Goal: Information Seeking & Learning: Learn about a topic

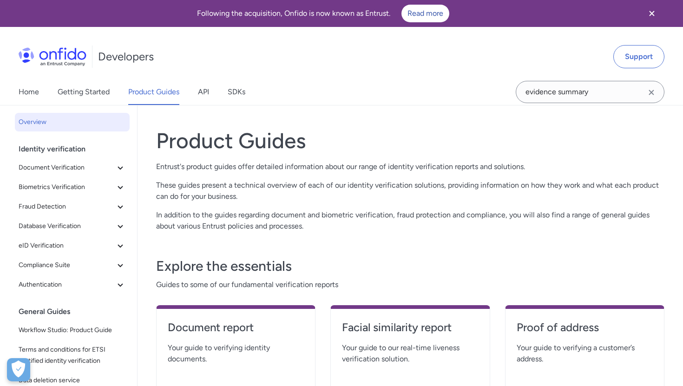
click at [210, 88] on div "Home Getting Started Product Guides API SDKs" at bounding box center [141, 92] width 282 height 26
click at [209, 89] on link "API" at bounding box center [203, 92] width 11 height 26
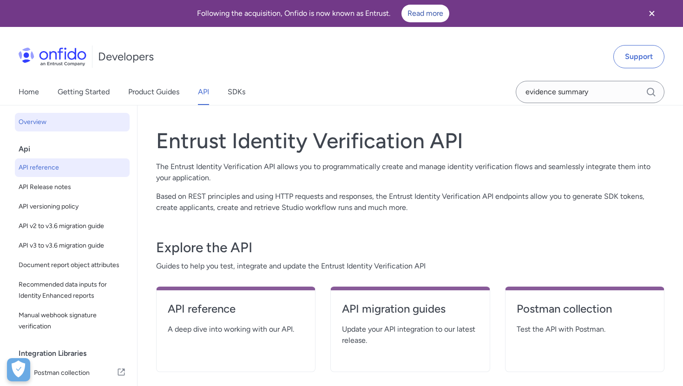
click at [70, 168] on span "API reference" at bounding box center [72, 167] width 107 height 11
select select "http"
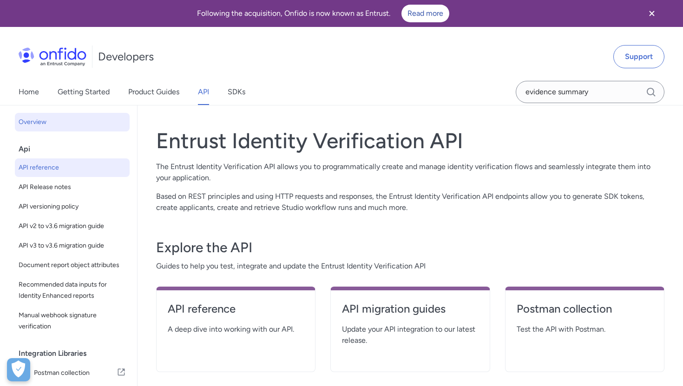
select select "http"
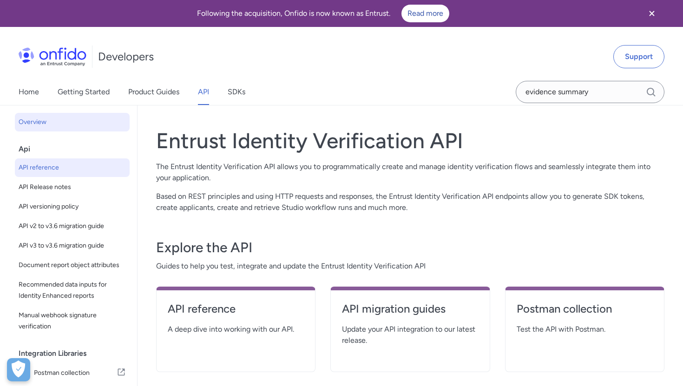
select select "http"
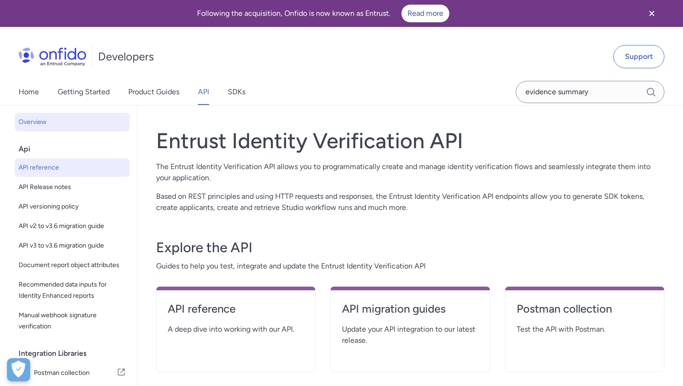
select select "http"
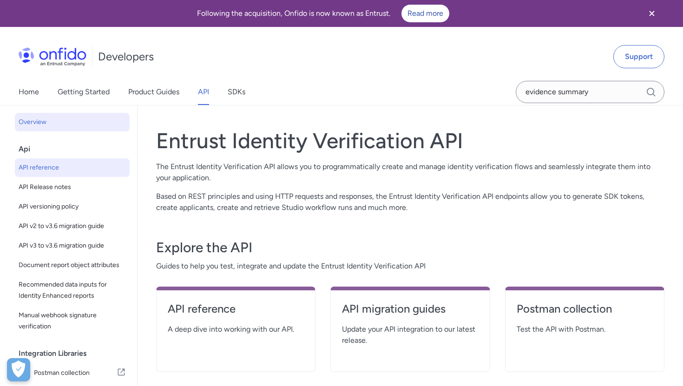
select select "http"
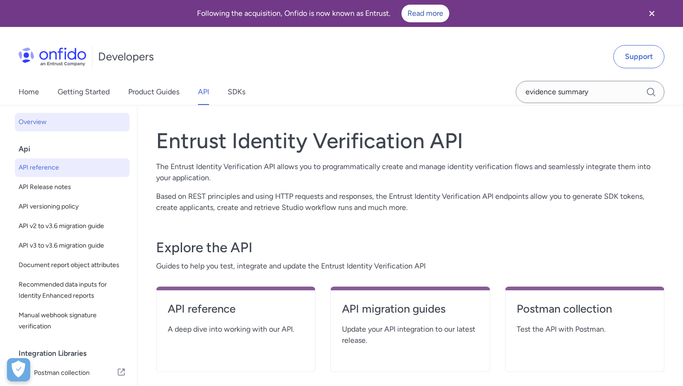
select select "http"
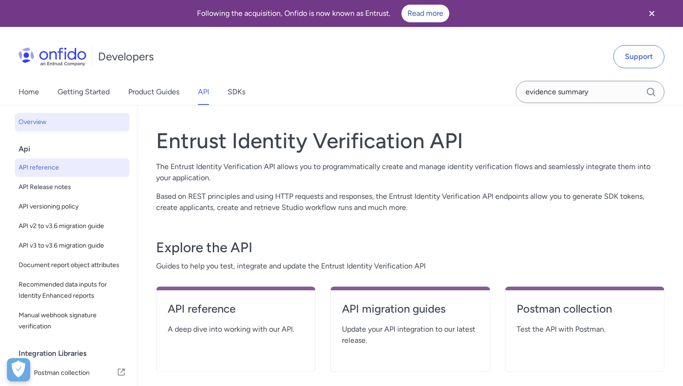
select select "http"
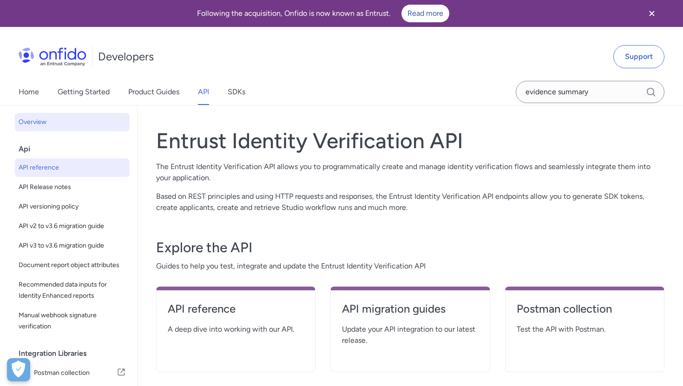
select select "http"
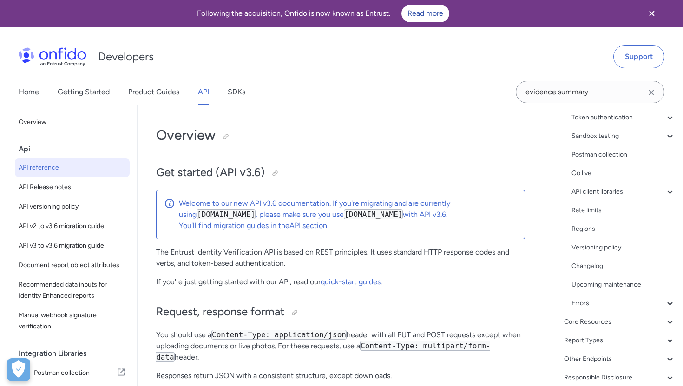
scroll to position [127, 0]
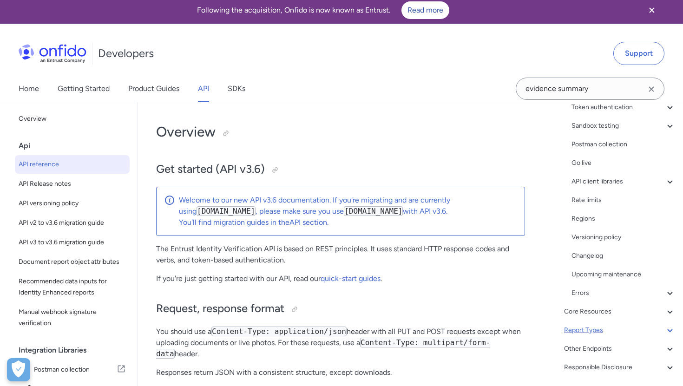
click at [586, 333] on div "Report Types" at bounding box center [619, 330] width 111 height 11
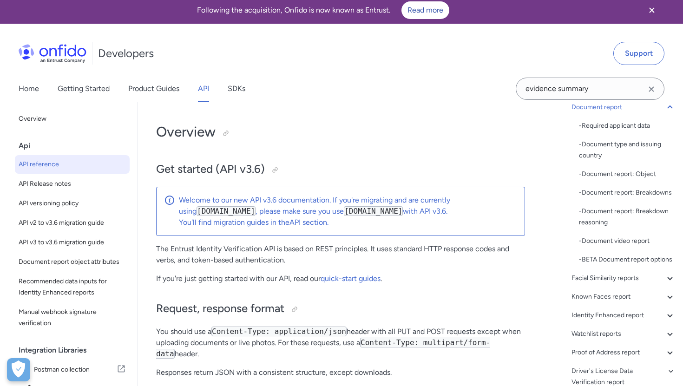
scroll to position [39153, 0]
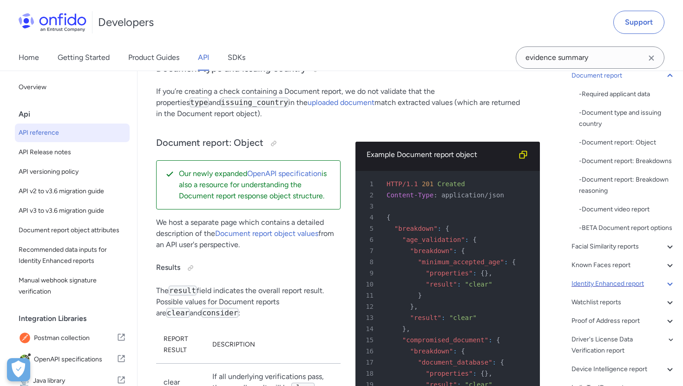
click at [597, 280] on div "Identity Enhanced report" at bounding box center [623, 283] width 104 height 11
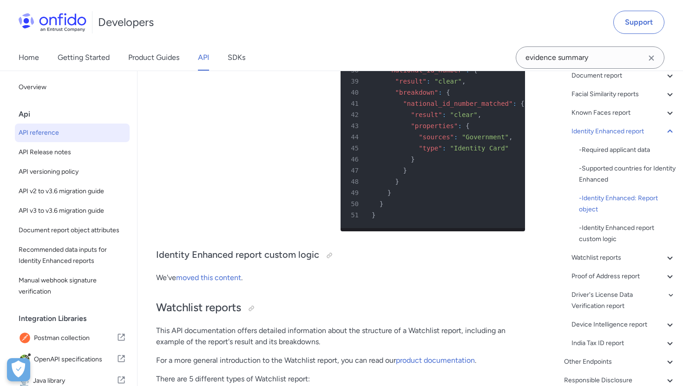
scroll to position [63465, 0]
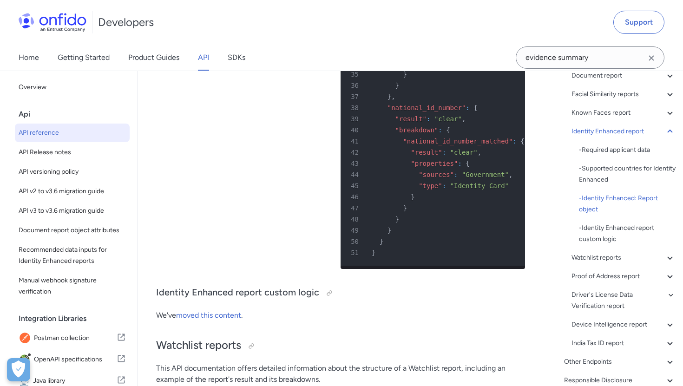
drag, startPoint x: 411, startPoint y: 194, endPoint x: 485, endPoint y: 192, distance: 73.9
copy span ""identity_enhanced""
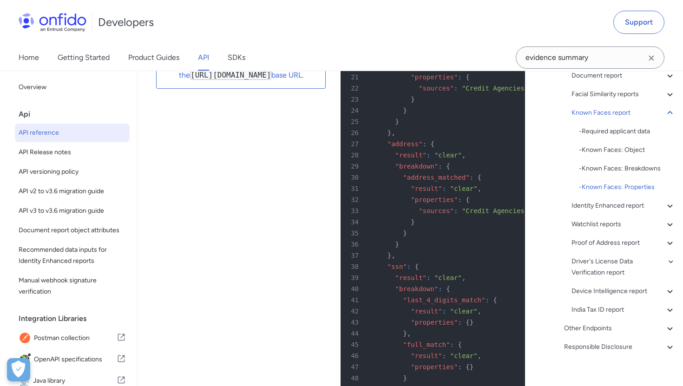
scroll to position [62688, 0]
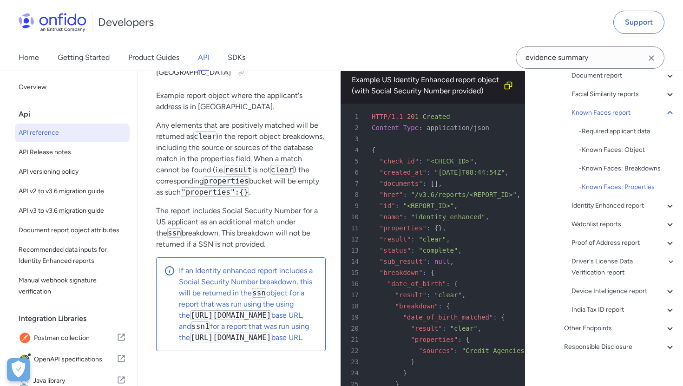
scroll to position [62369, 0]
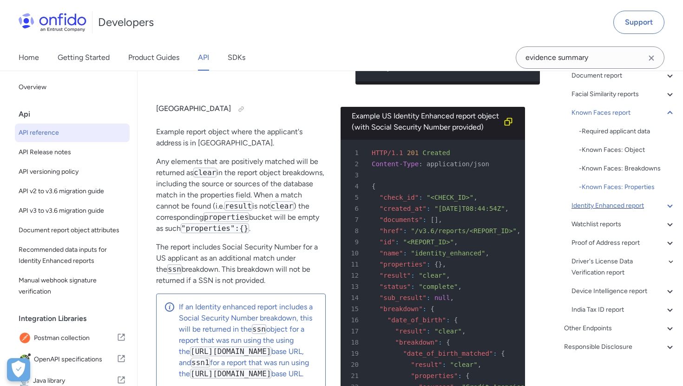
click at [613, 209] on div "Identity Enhanced report" at bounding box center [623, 205] width 104 height 11
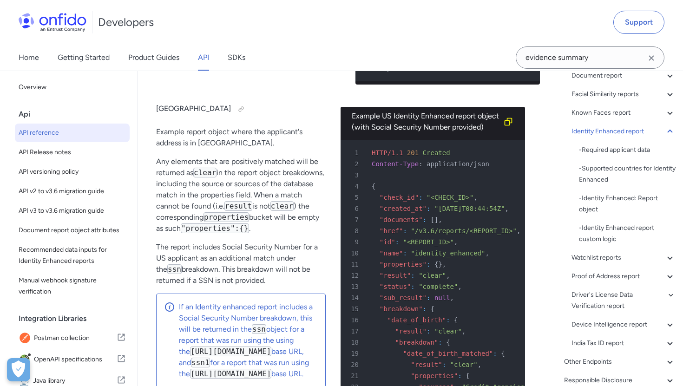
scroll to position [62702, 0]
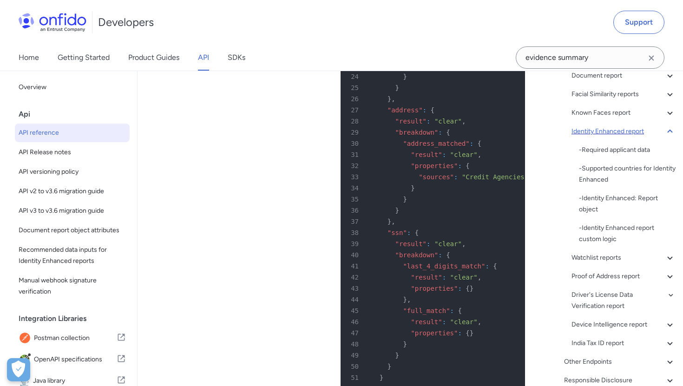
click at [622, 129] on div "Identity Enhanced report" at bounding box center [623, 131] width 104 height 11
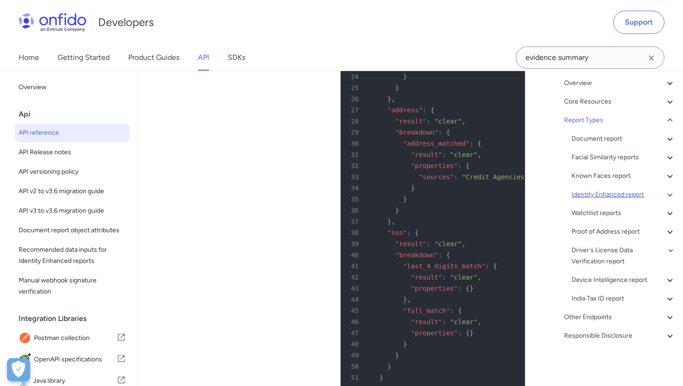
scroll to position [64, 0]
click at [599, 141] on div "Document report" at bounding box center [623, 138] width 104 height 11
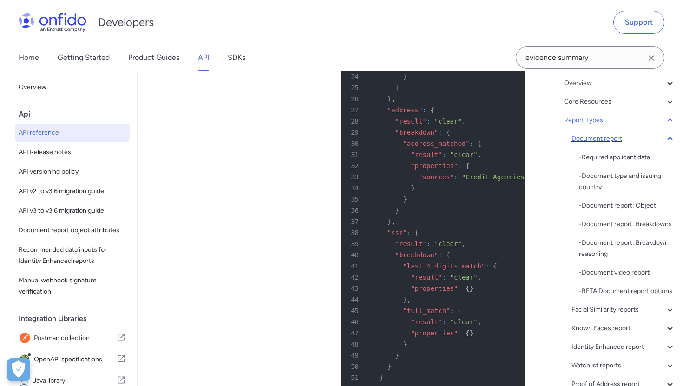
scroll to position [39192, 0]
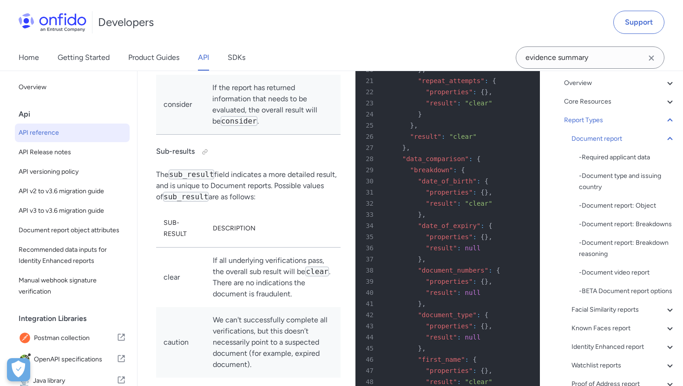
scroll to position [39482, 0]
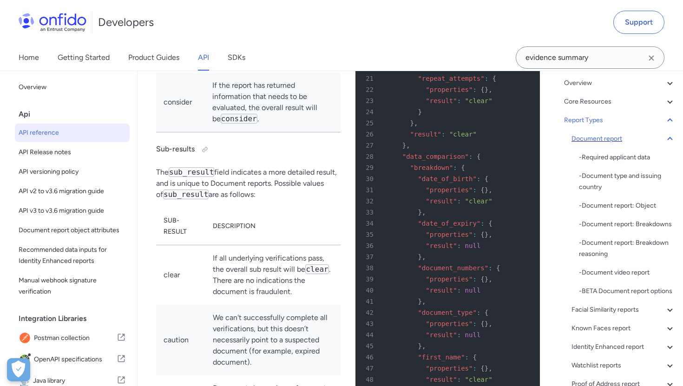
click at [596, 135] on div "Document report" at bounding box center [623, 138] width 104 height 11
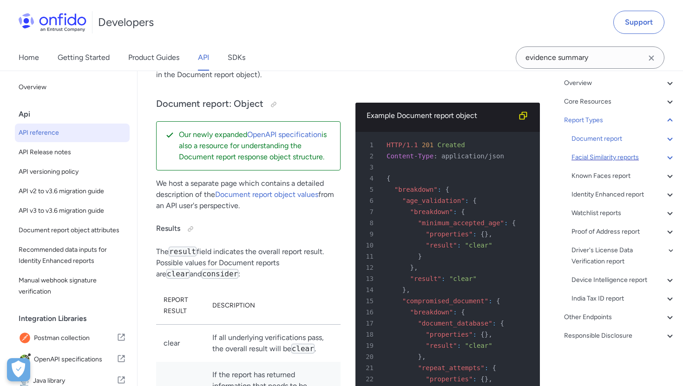
click at [601, 159] on div "Facial Similarity reports" at bounding box center [623, 157] width 104 height 11
